Goal: Communication & Community: Answer question/provide support

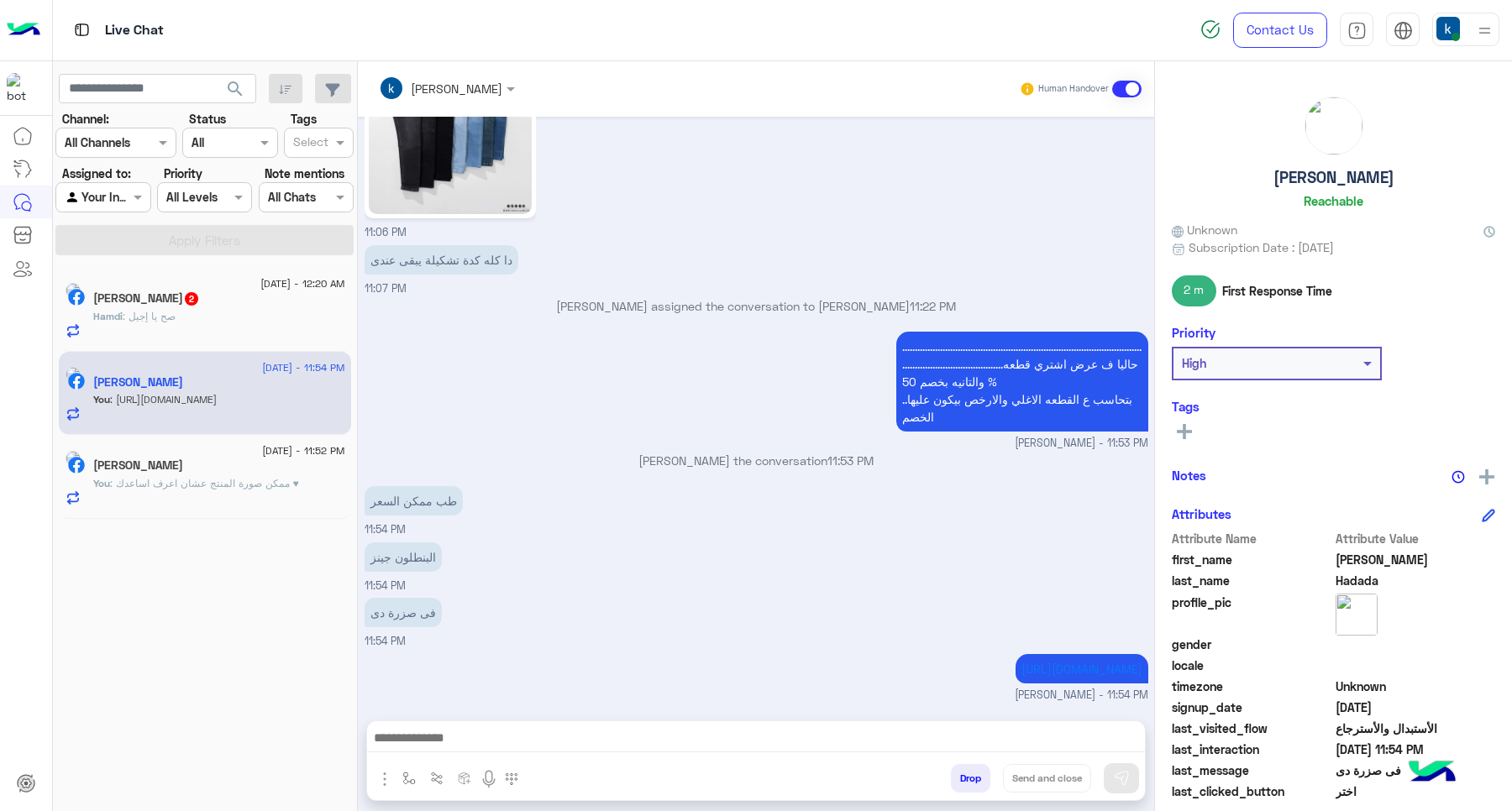
scroll to position [1182, 0]
click at [175, 311] on p "Hamdi : صح يا إجيل" at bounding box center [135, 316] width 83 height 15
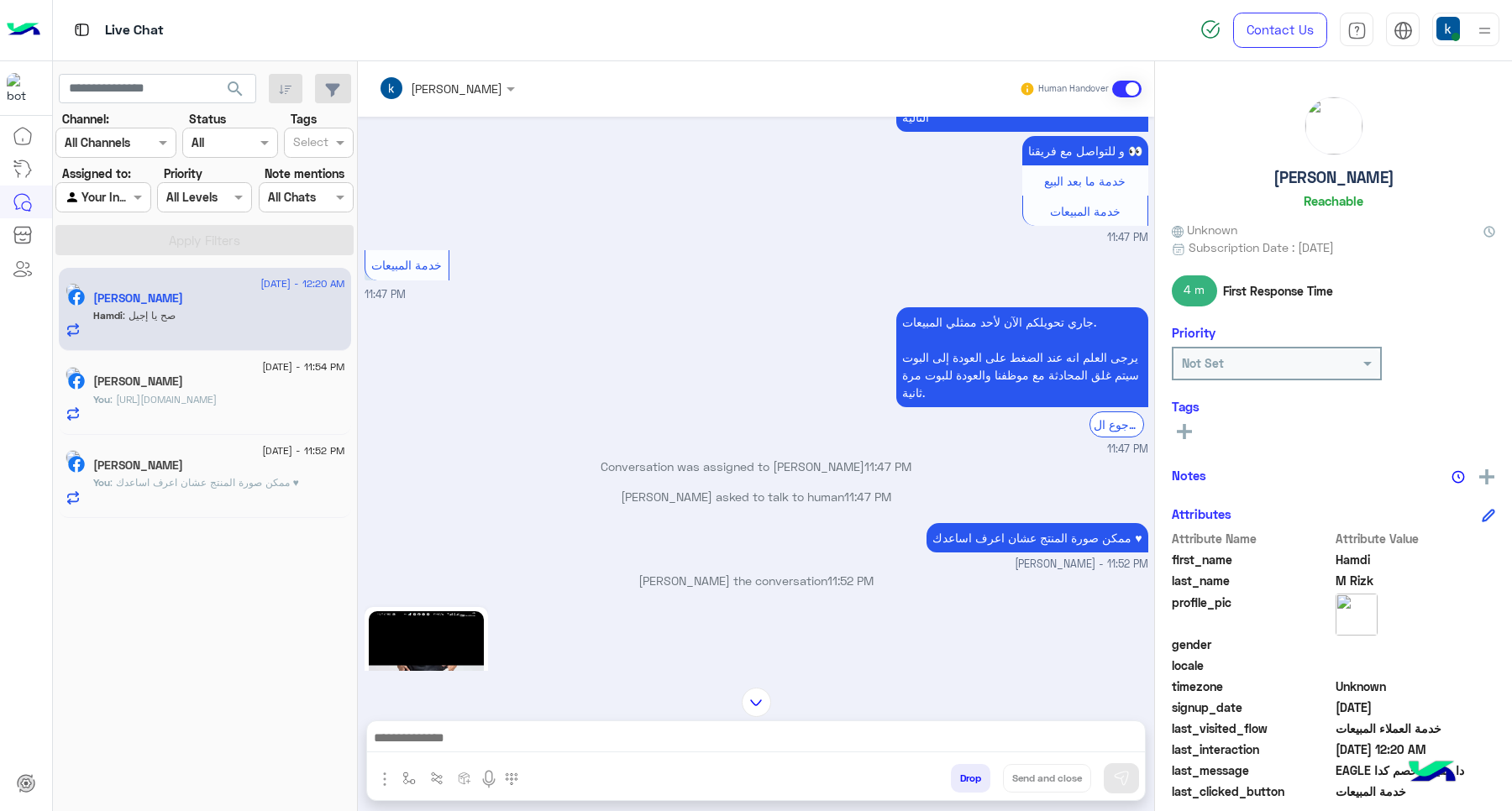
scroll to position [909, 0]
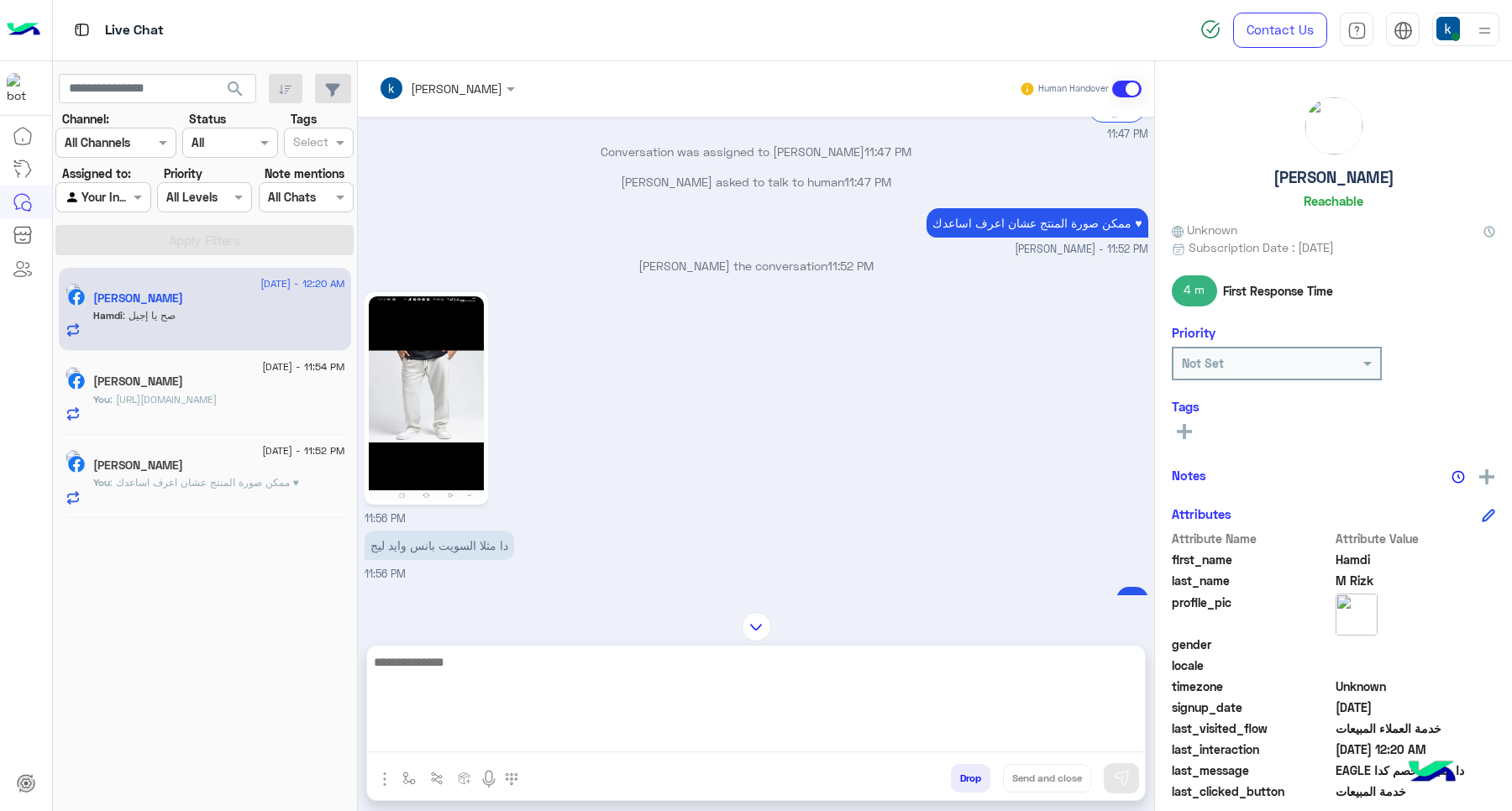
click at [469, 731] on textarea at bounding box center [756, 702] width 778 height 100
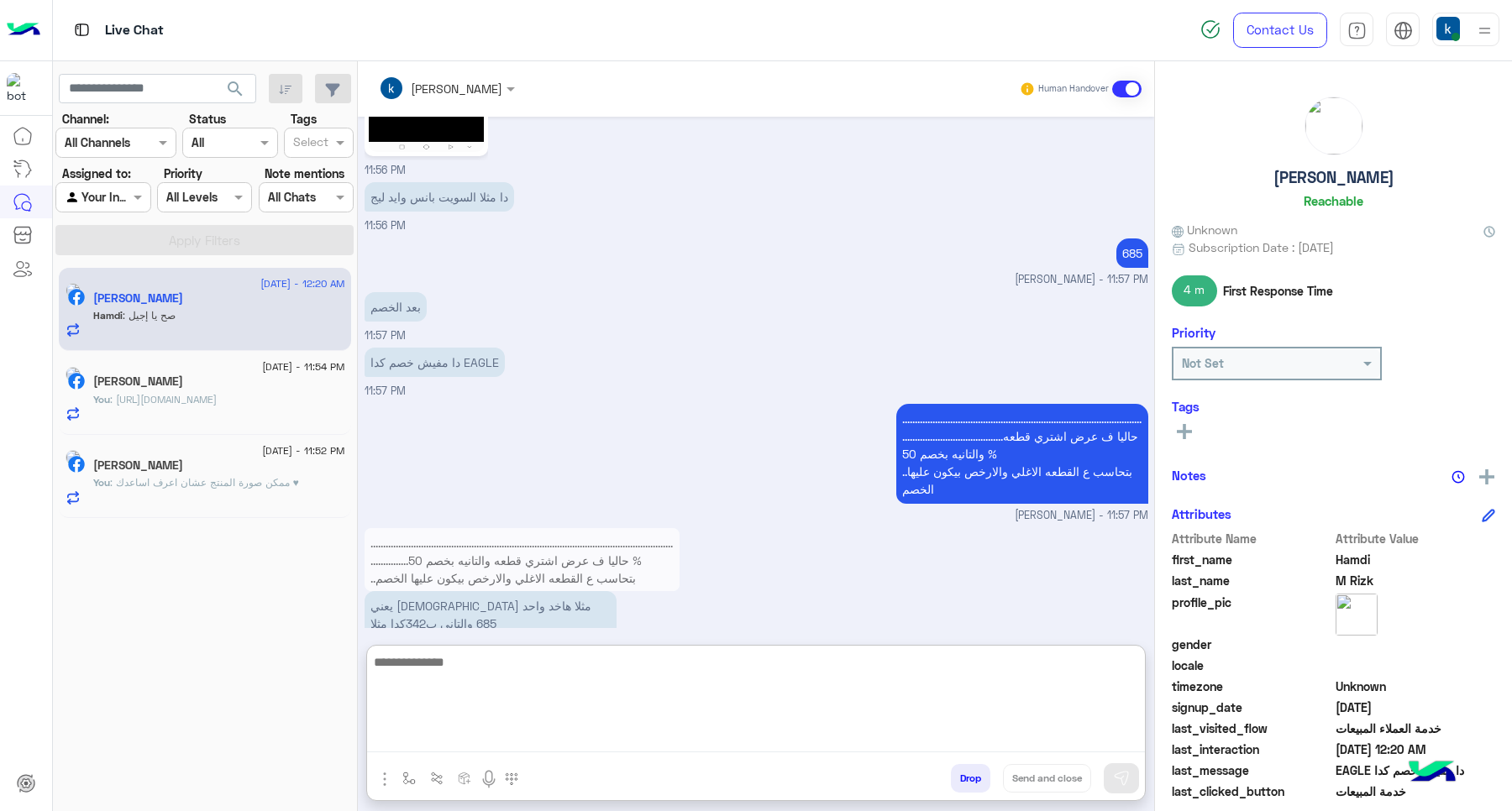
scroll to position [1405, 0]
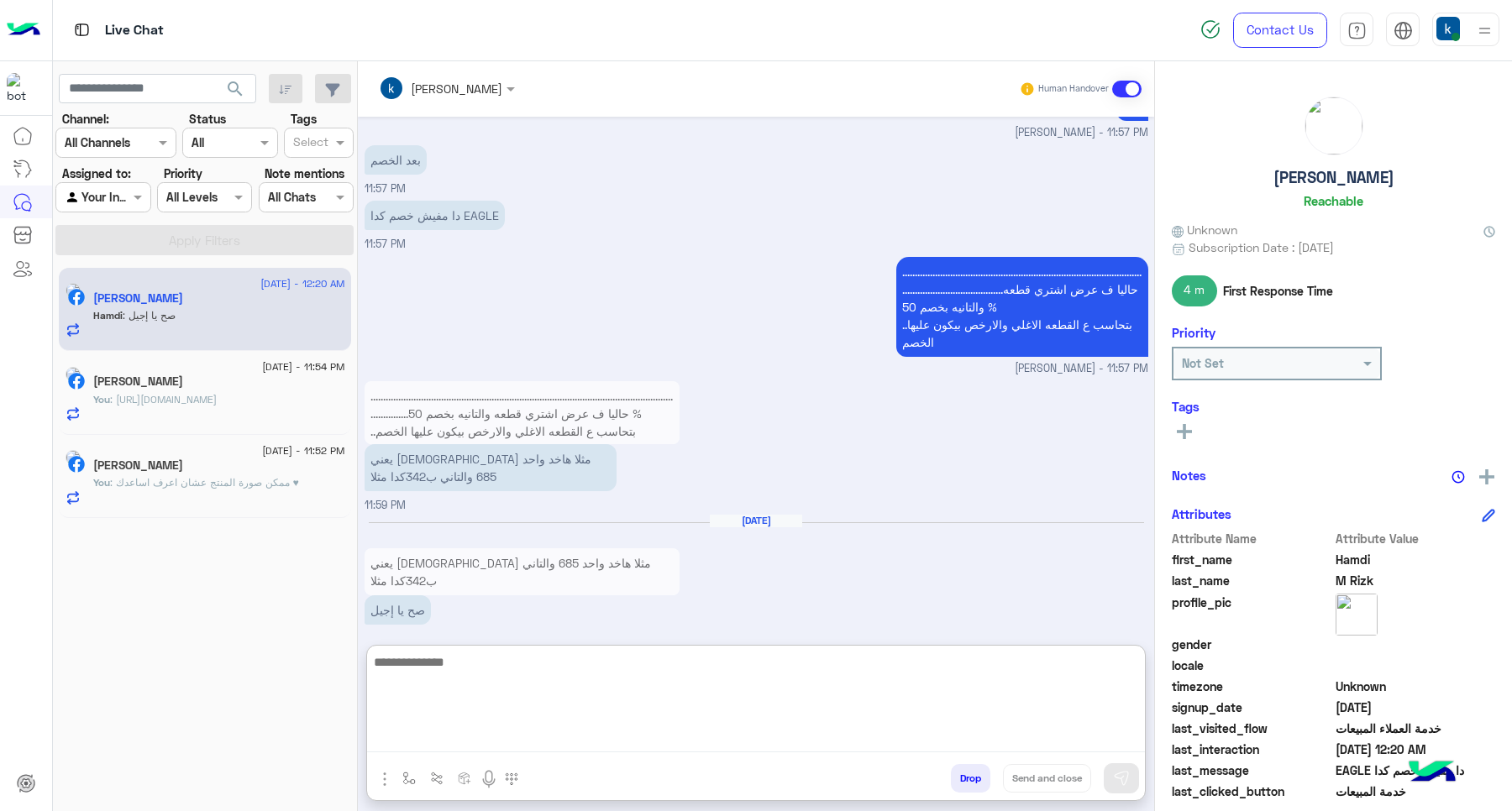
click at [478, 670] on textarea at bounding box center [756, 702] width 778 height 100
type textarea "**********"
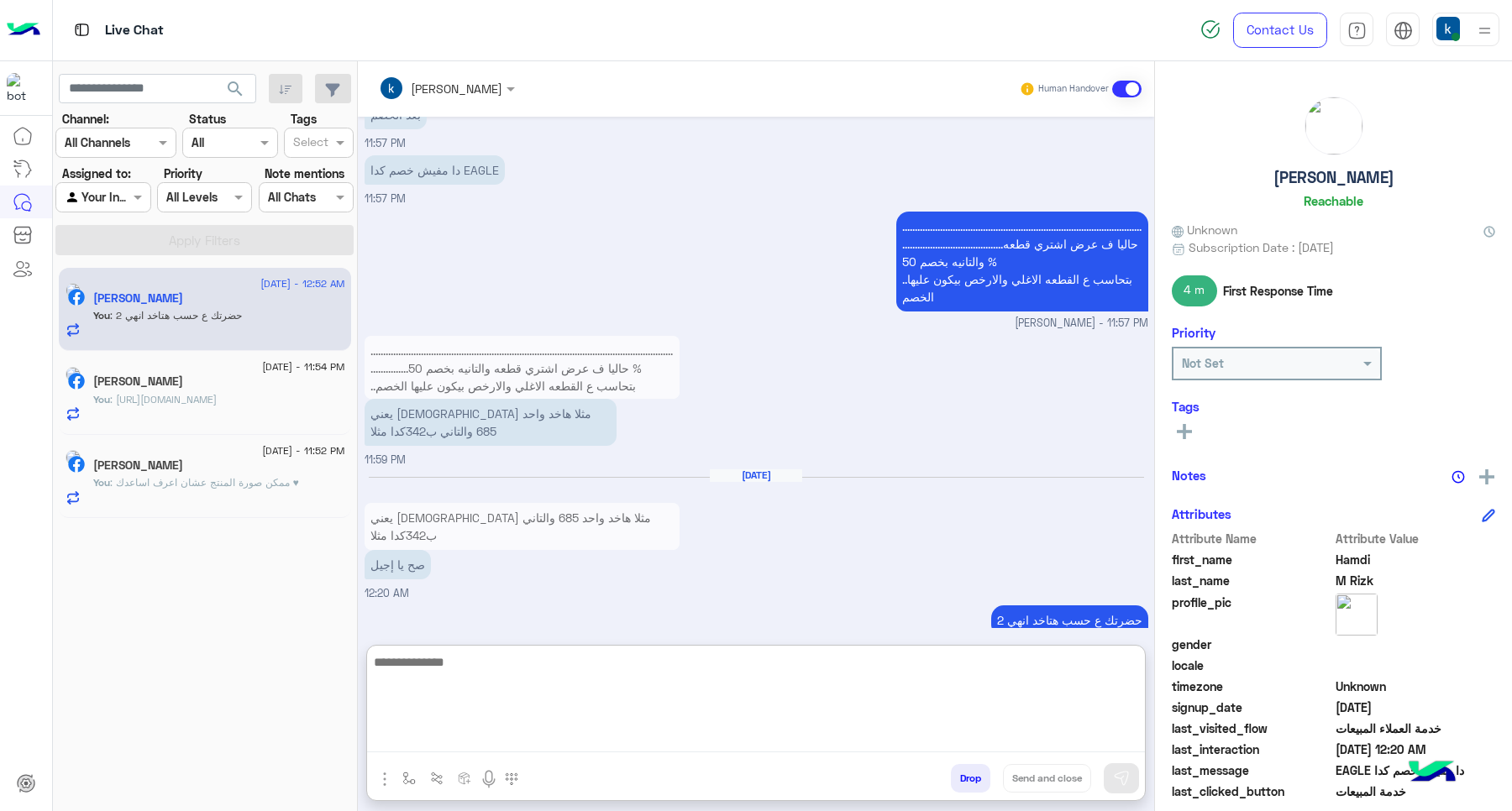
scroll to position [1459, 0]
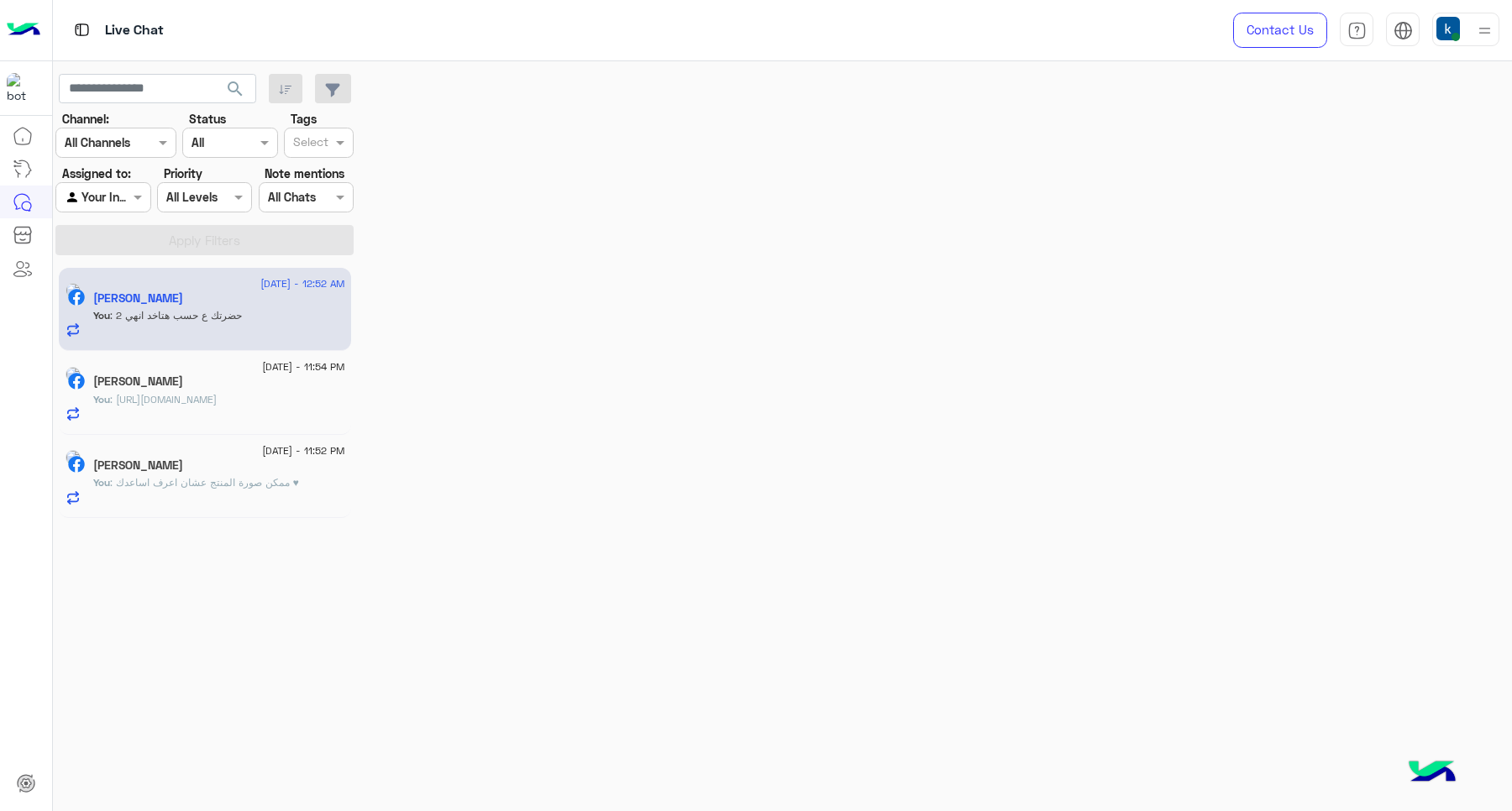
scroll to position [1327, 0]
